Goal: Information Seeking & Learning: Learn about a topic

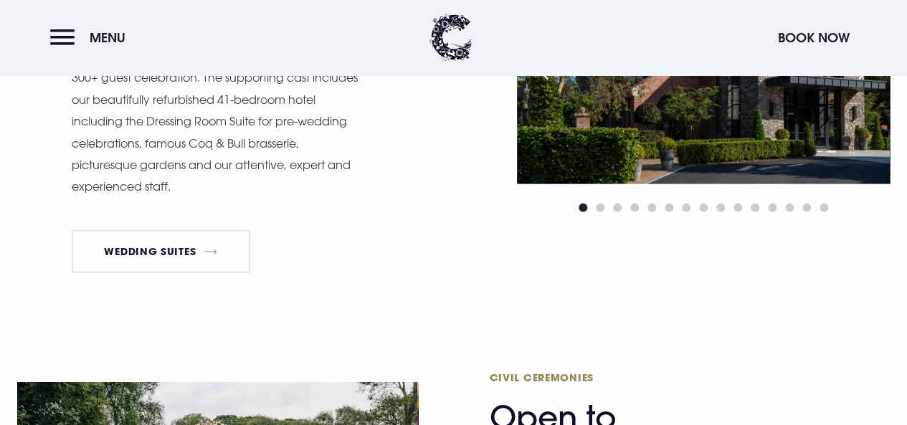
scroll to position [1512, 0]
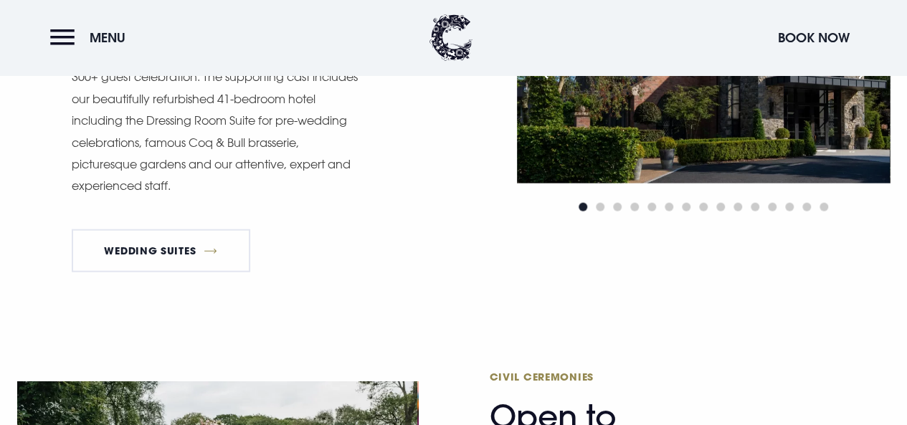
click at [863, 83] on div "Next slide" at bounding box center [865, 68] width 36 height 32
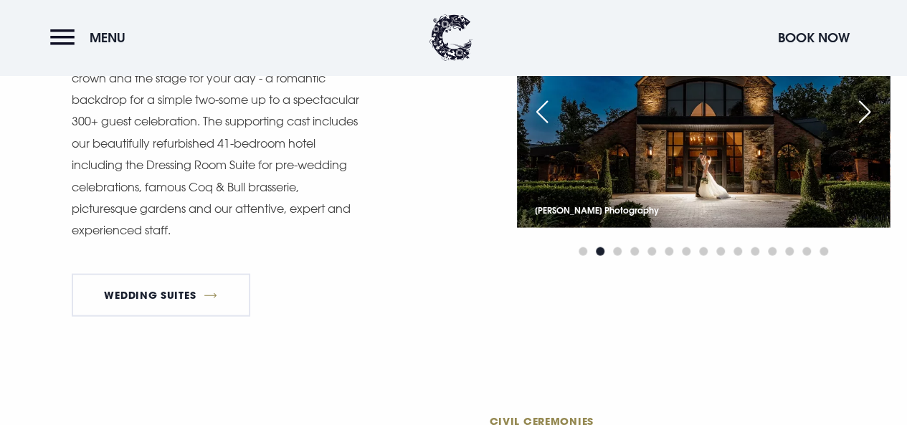
scroll to position [1464, 0]
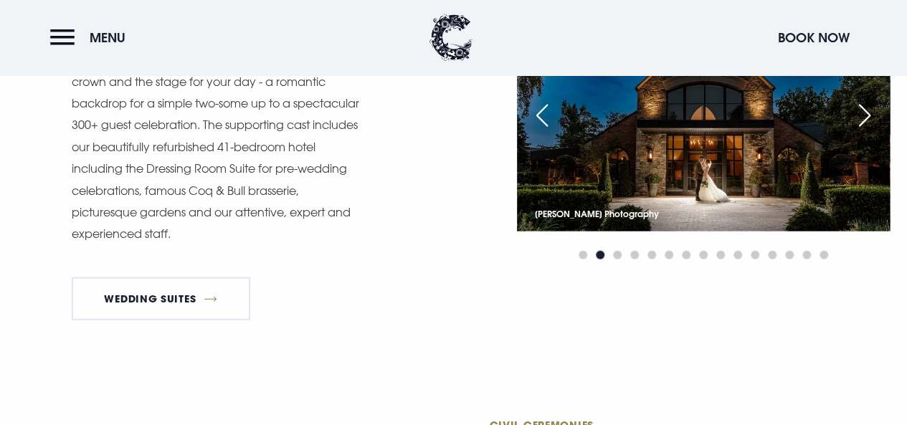
click at [866, 131] on div "Next slide" at bounding box center [865, 116] width 36 height 32
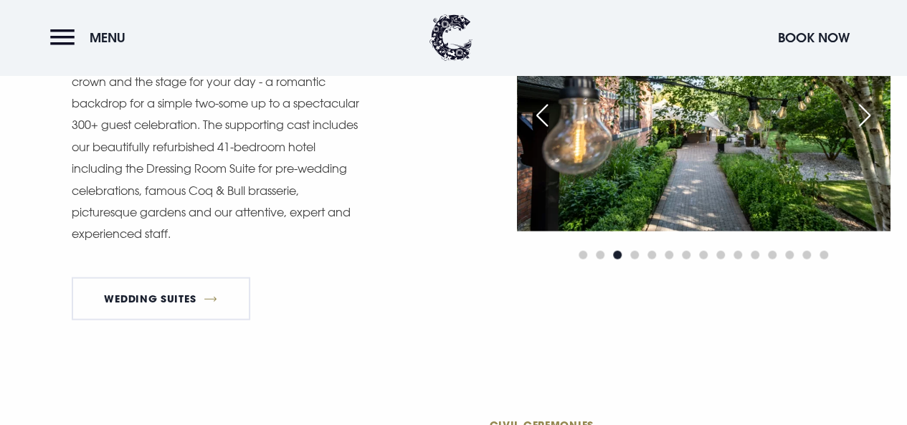
click at [868, 131] on div "Next slide" at bounding box center [865, 116] width 36 height 32
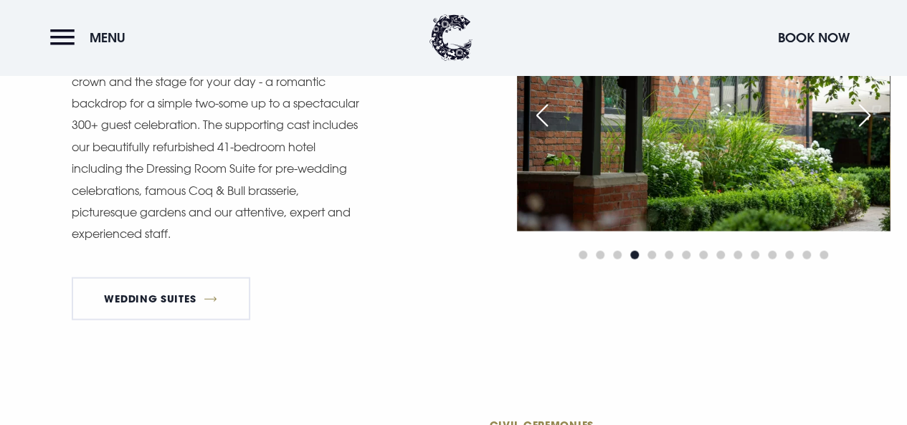
click at [868, 131] on div "Next slide" at bounding box center [865, 116] width 36 height 32
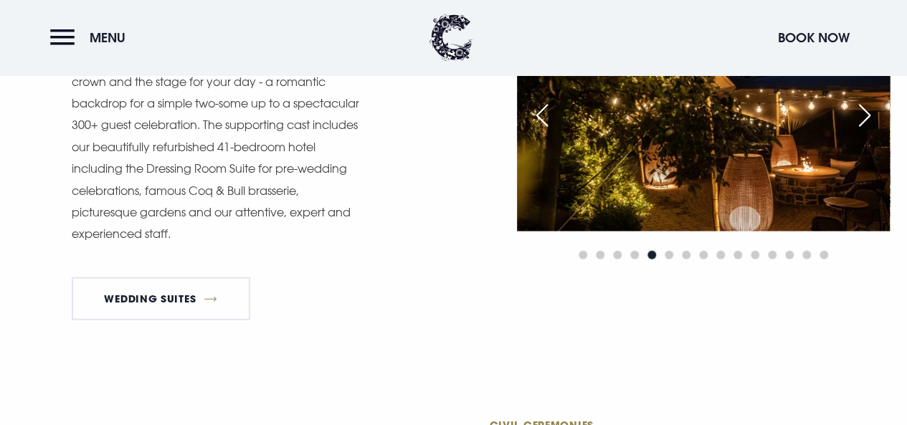
click at [868, 131] on div "Next slide" at bounding box center [865, 116] width 36 height 32
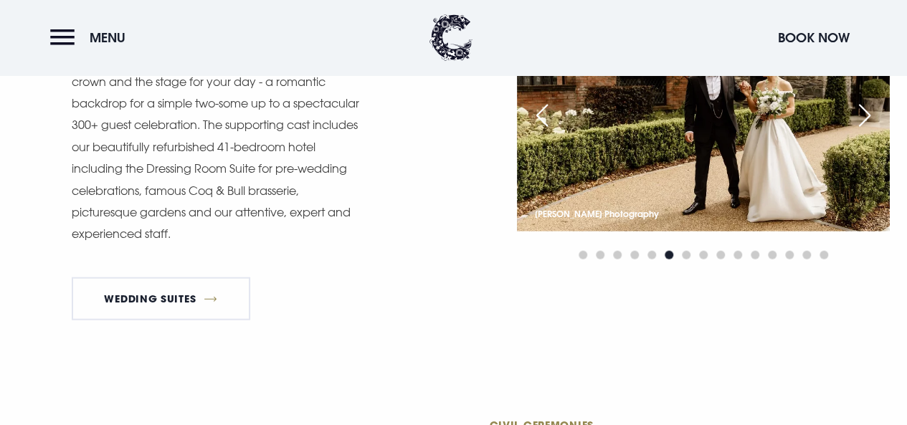
click at [868, 131] on div "Next slide" at bounding box center [865, 116] width 36 height 32
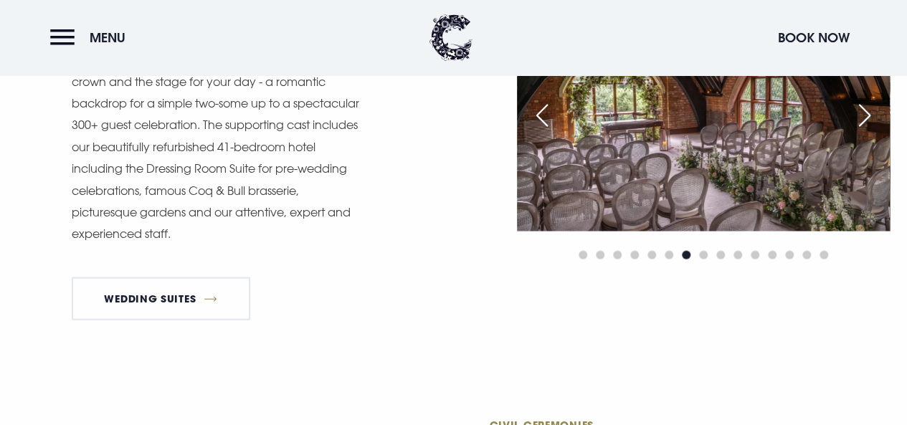
click at [868, 131] on div "Next slide" at bounding box center [865, 116] width 36 height 32
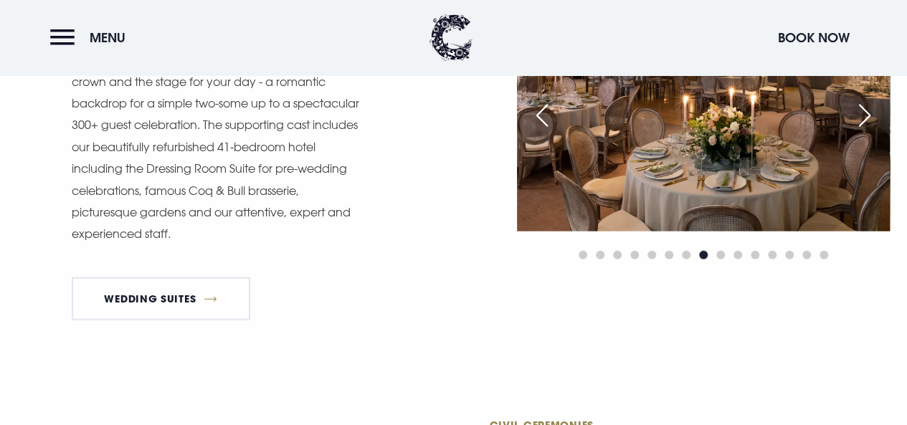
click at [868, 131] on div "Next slide" at bounding box center [865, 116] width 36 height 32
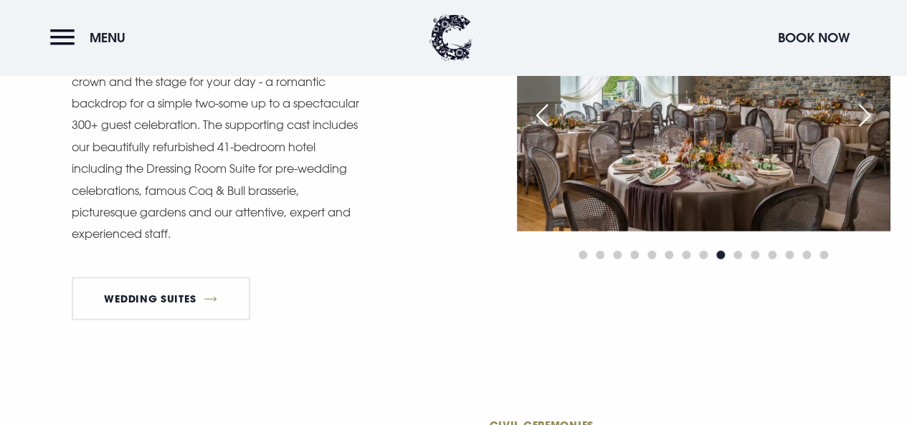
click at [868, 131] on div "Next slide" at bounding box center [865, 116] width 36 height 32
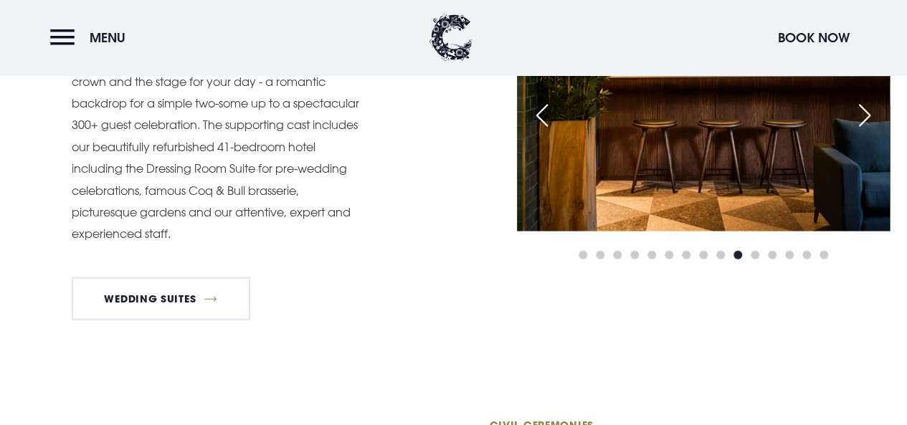
click at [868, 131] on div "Next slide" at bounding box center [865, 116] width 36 height 32
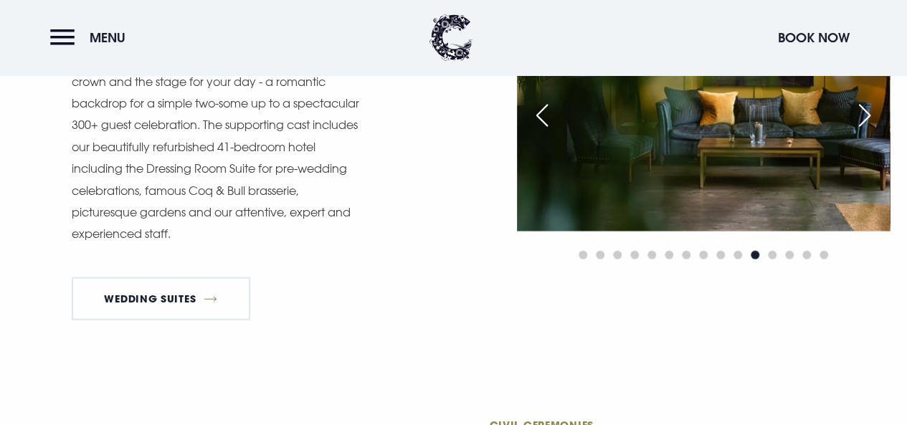
click at [868, 131] on div "Next slide" at bounding box center [865, 116] width 36 height 32
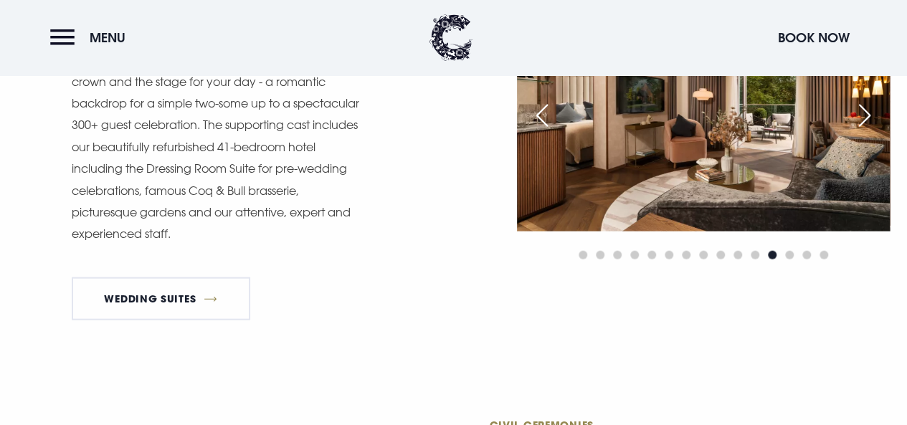
click at [868, 131] on div "Next slide" at bounding box center [865, 116] width 36 height 32
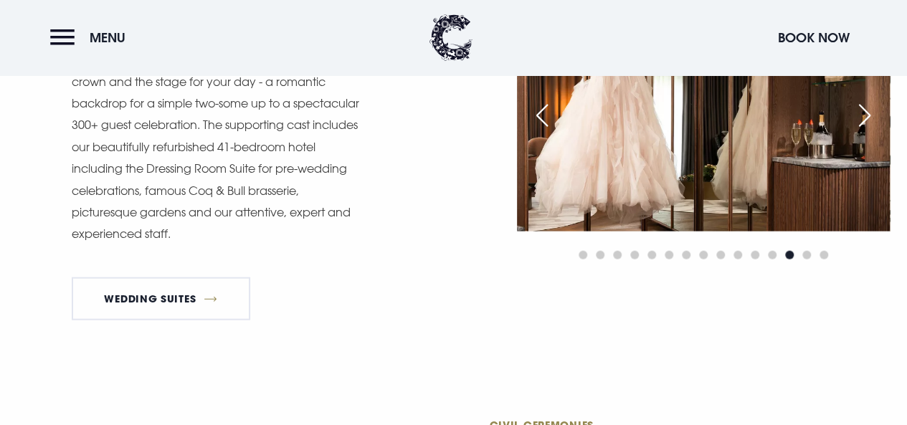
click at [868, 131] on div "Next slide" at bounding box center [865, 116] width 36 height 32
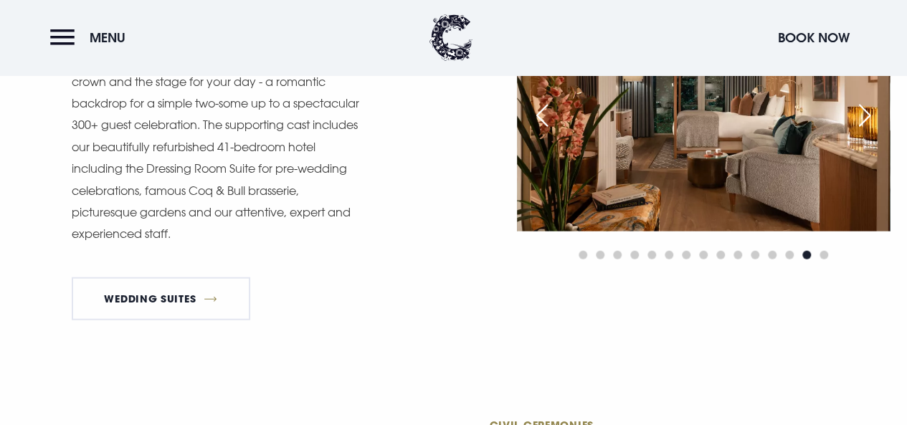
click at [868, 131] on div "Next slide" at bounding box center [865, 116] width 36 height 32
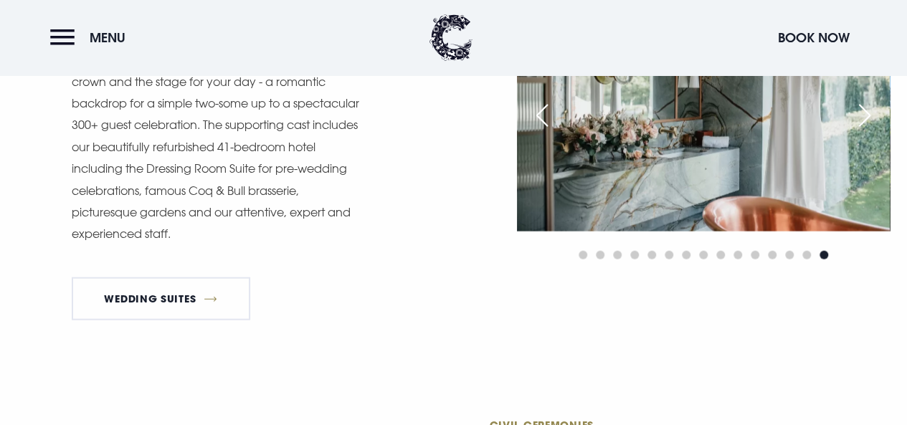
click at [868, 131] on div "Next slide" at bounding box center [865, 116] width 36 height 32
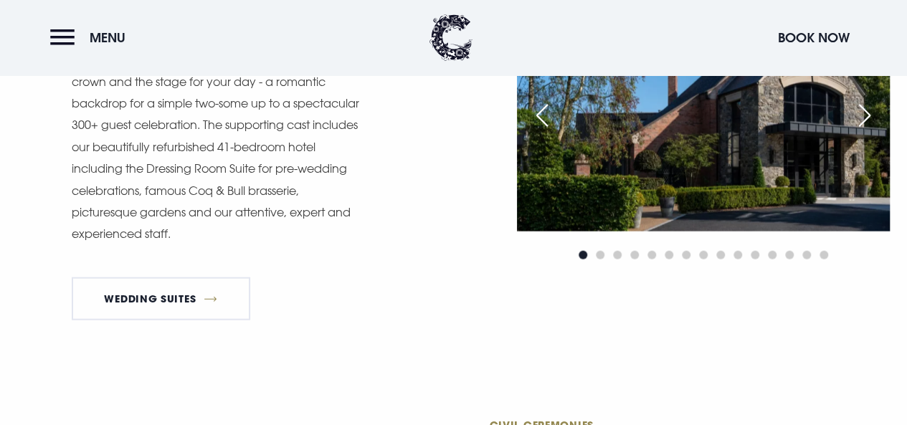
click at [868, 131] on div "Next slide" at bounding box center [865, 116] width 36 height 32
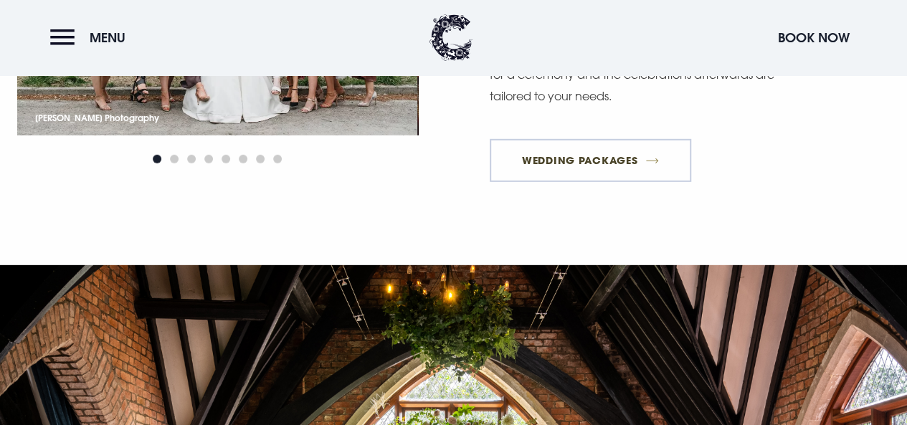
scroll to position [2025, 0]
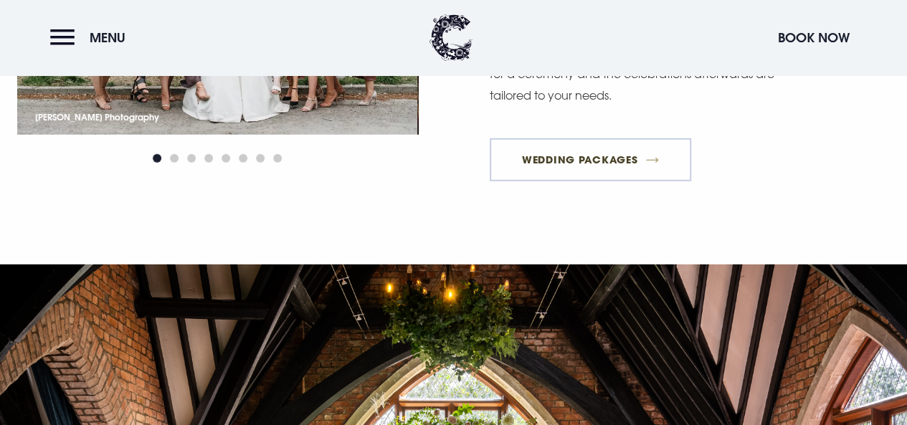
click at [564, 181] on link "Wedding Packages" at bounding box center [591, 159] width 202 height 43
